Goal: Book appointment/travel/reservation

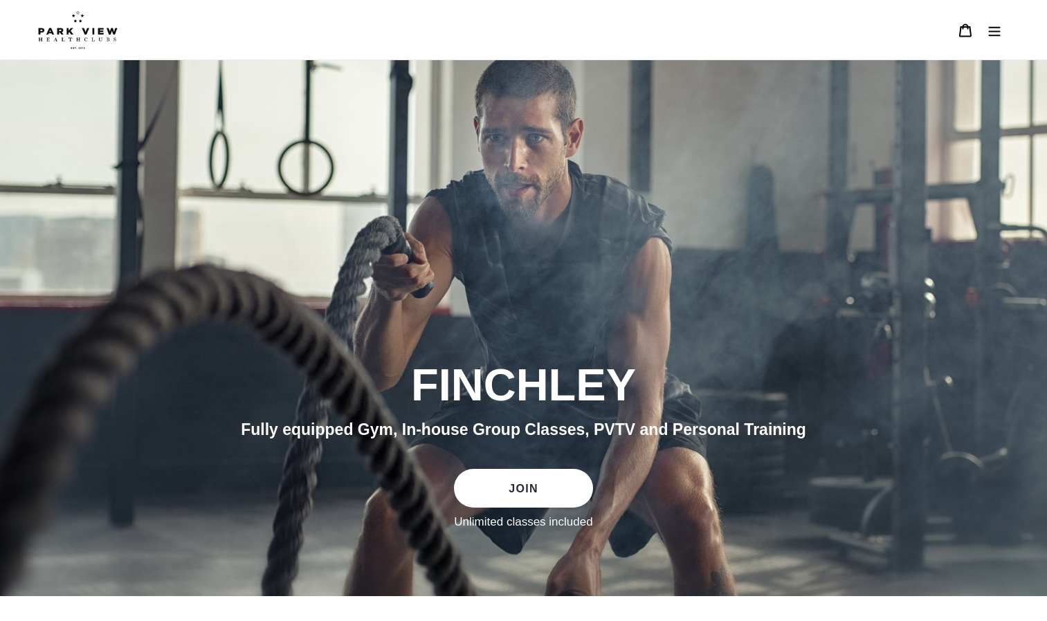
click at [989, 30] on icon "Menu" at bounding box center [994, 31] width 14 height 14
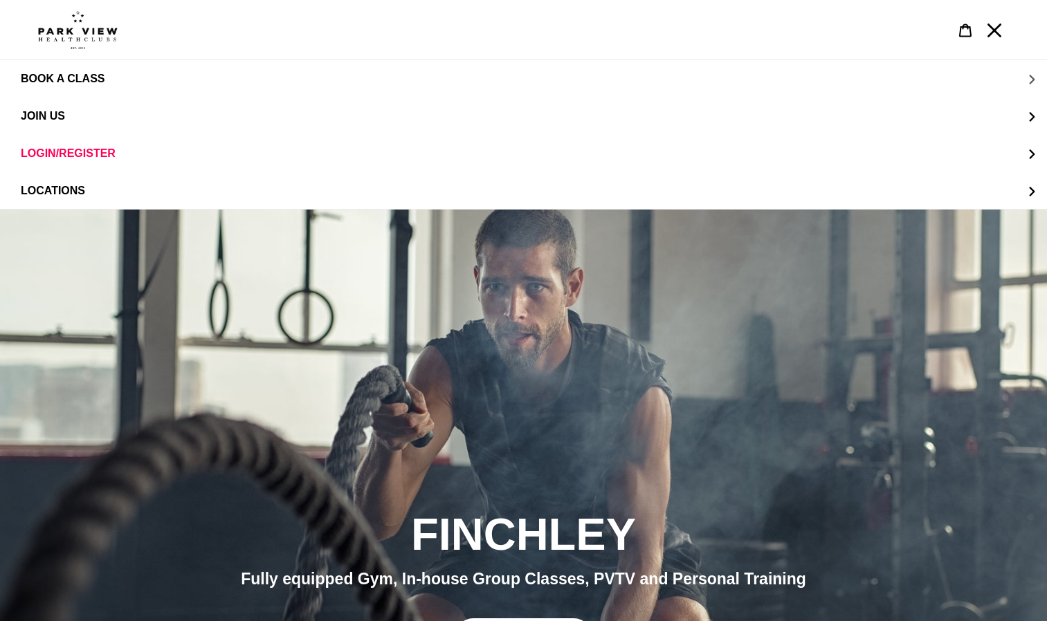
click at [85, 76] on span "BOOK A CLASS" at bounding box center [63, 79] width 84 height 12
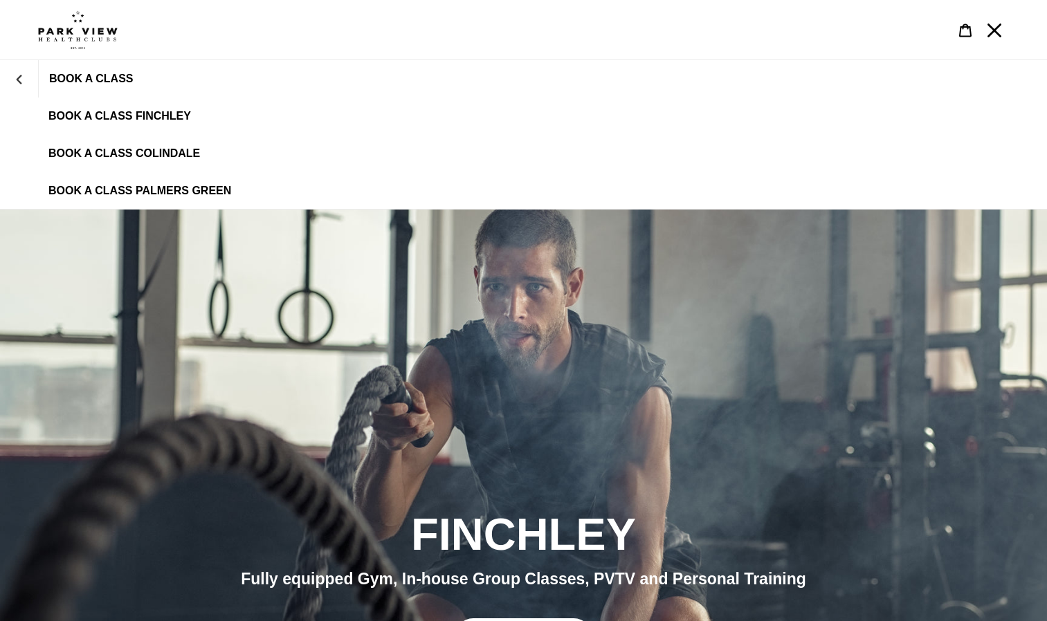
click at [104, 111] on span "BOOK A CLASS FINCHLEY" at bounding box center [119, 116] width 143 height 12
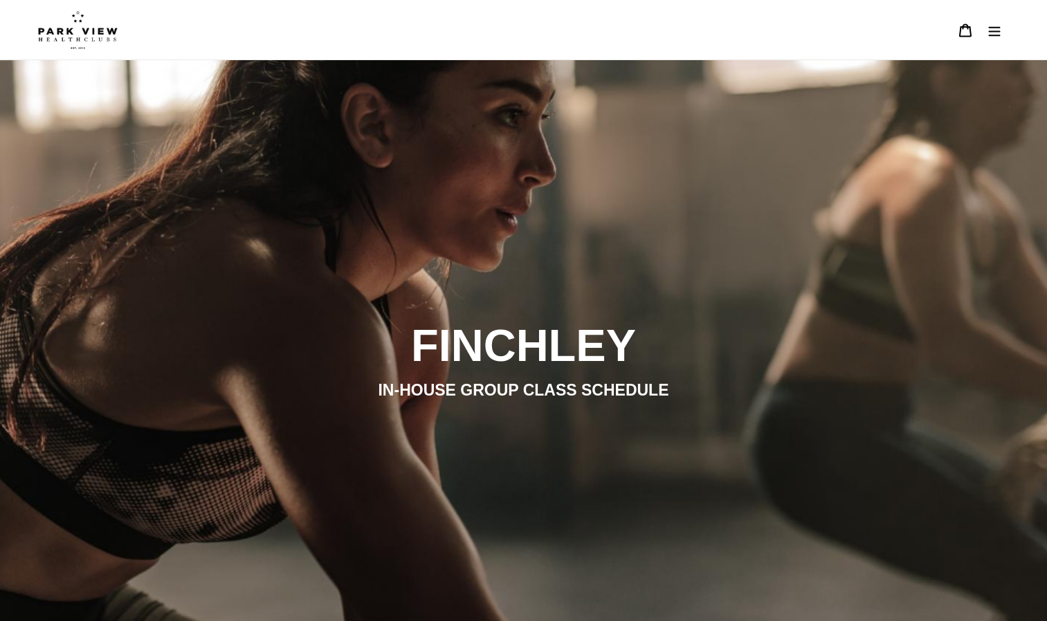
click at [1001, 30] on icon "Menu" at bounding box center [994, 31] width 14 height 14
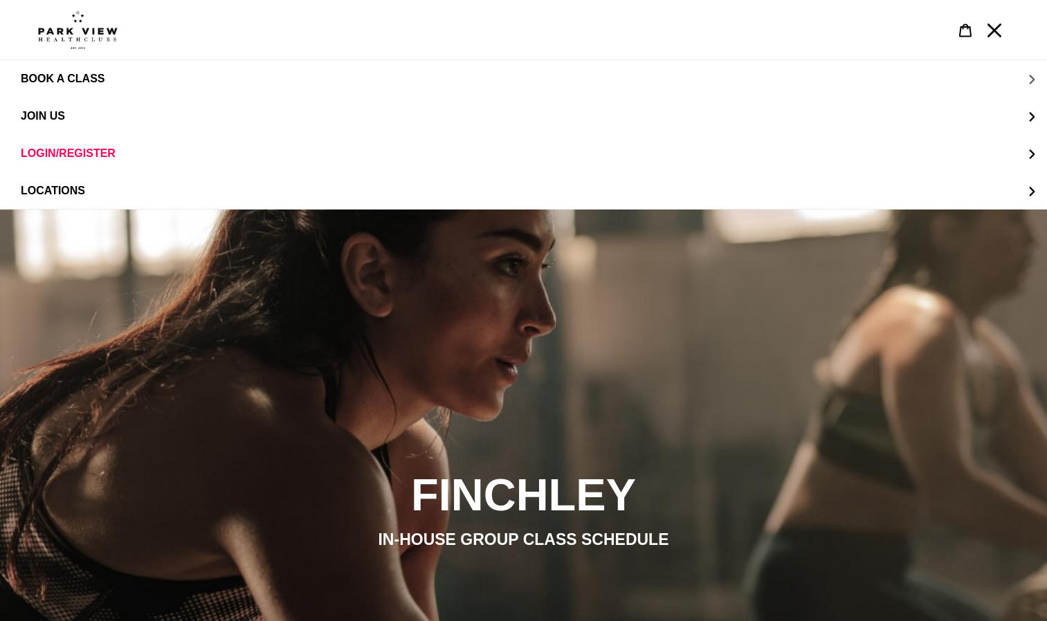
click at [86, 73] on span "BOOK A CLASS" at bounding box center [63, 79] width 84 height 12
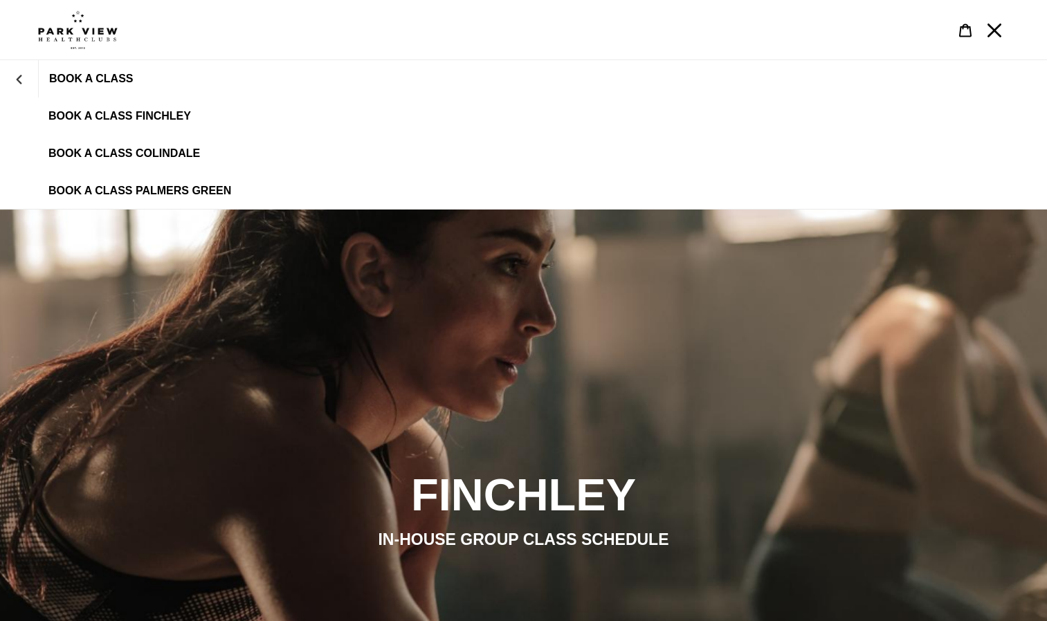
click at [113, 118] on span "BOOK A CLASS FINCHLEY" at bounding box center [119, 116] width 143 height 12
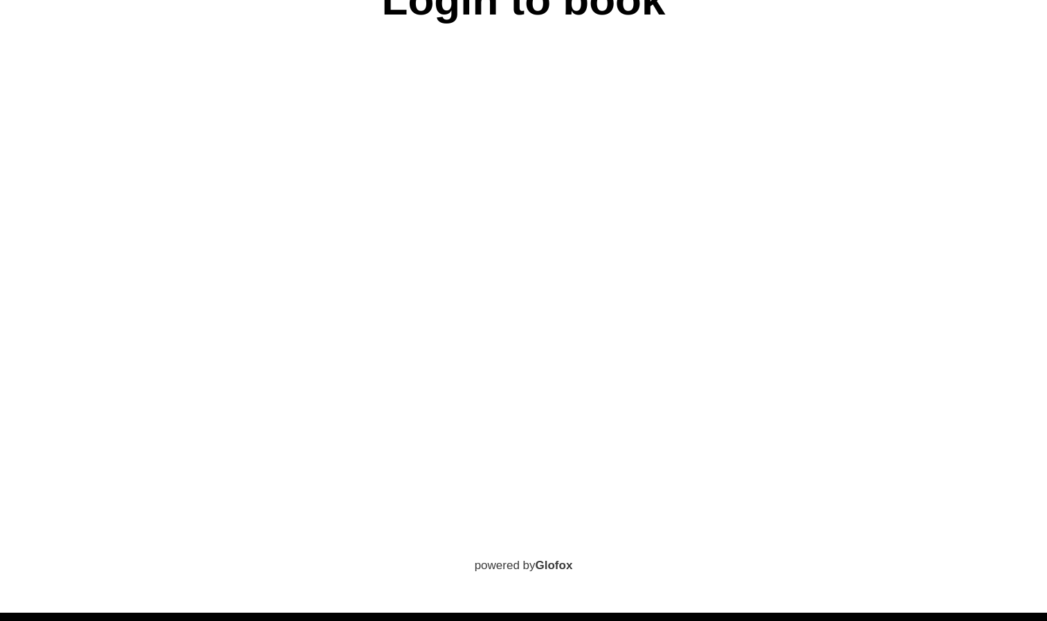
scroll to position [715, 0]
